Goal: Find specific page/section: Find specific page/section

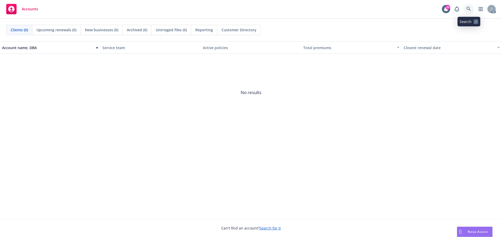
click at [466, 9] on link at bounding box center [468, 9] width 10 height 10
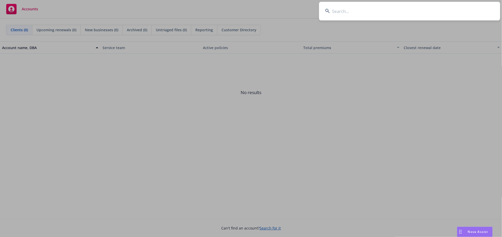
click at [387, 17] on input at bounding box center [409, 11] width 181 height 19
paste input "1001231469"
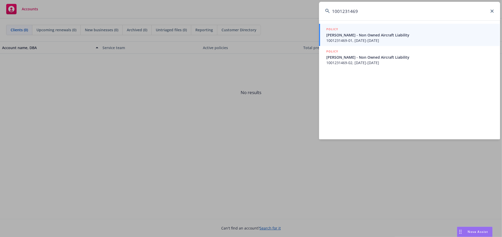
type input "1001231469"
click at [364, 36] on span "[PERSON_NAME] - Non Owned Aircraft Liability" at bounding box center [410, 34] width 168 height 5
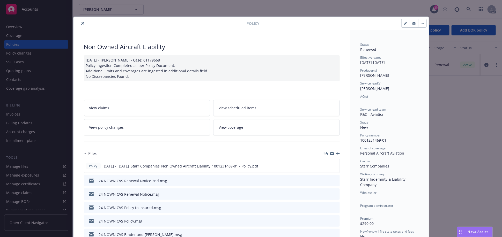
click at [81, 24] on icon "close" at bounding box center [82, 23] width 3 height 3
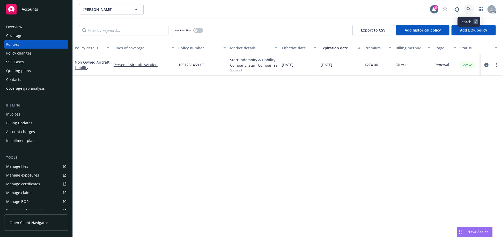
click at [467, 7] on icon at bounding box center [468, 9] width 4 height 4
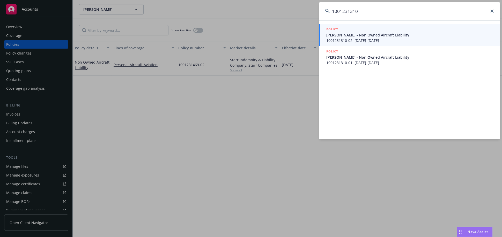
type input "1001231310"
click at [492, 10] on icon at bounding box center [491, 11] width 3 height 3
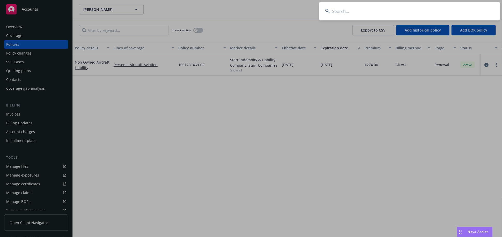
click at [406, 12] on input at bounding box center [409, 11] width 181 height 19
paste input "1001231810-"
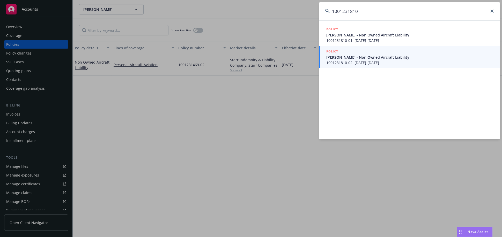
drag, startPoint x: 400, startPoint y: 9, endPoint x: 329, endPoint y: 23, distance: 73.1
click at [329, 23] on div "1001231810 POLICY [PERSON_NAME] - Non Owned Aircraft Liability 1001231810-01, […" at bounding box center [409, 71] width 181 height 138
paste input "0283626-"
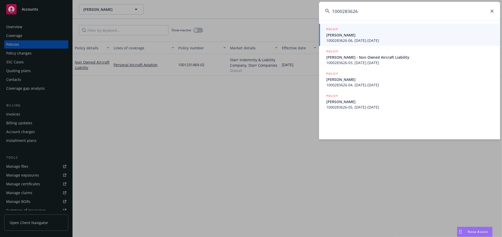
type input "1000283626"
click at [493, 12] on icon at bounding box center [491, 11] width 3 height 3
